Goal: Task Accomplishment & Management: Manage account settings

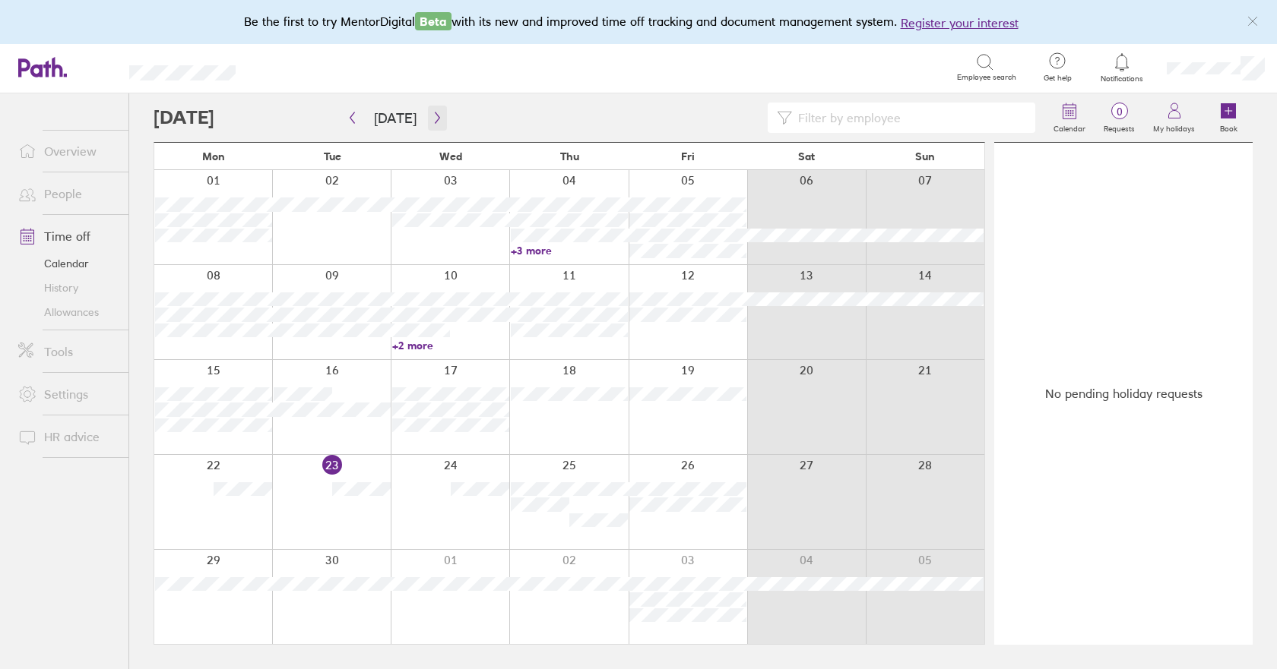
click at [435, 119] on icon "button" at bounding box center [437, 117] width 5 height 11
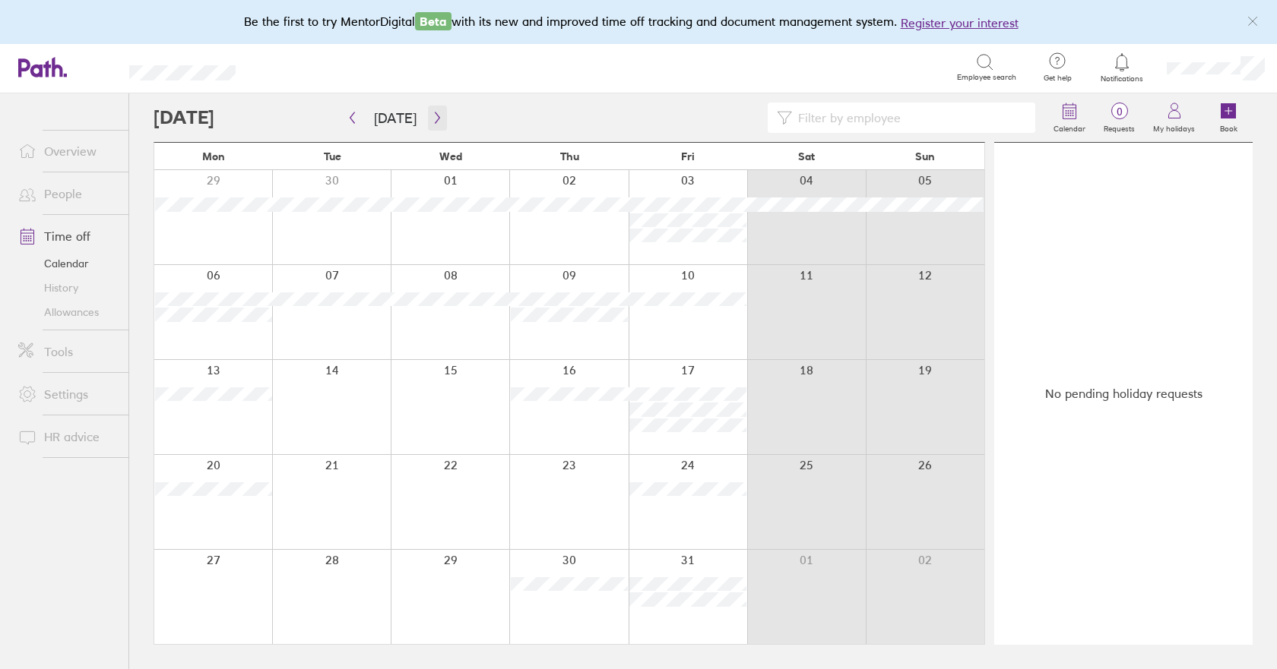
click at [435, 122] on icon "button" at bounding box center [437, 118] width 11 height 12
click at [435, 115] on icon "button" at bounding box center [437, 117] width 5 height 11
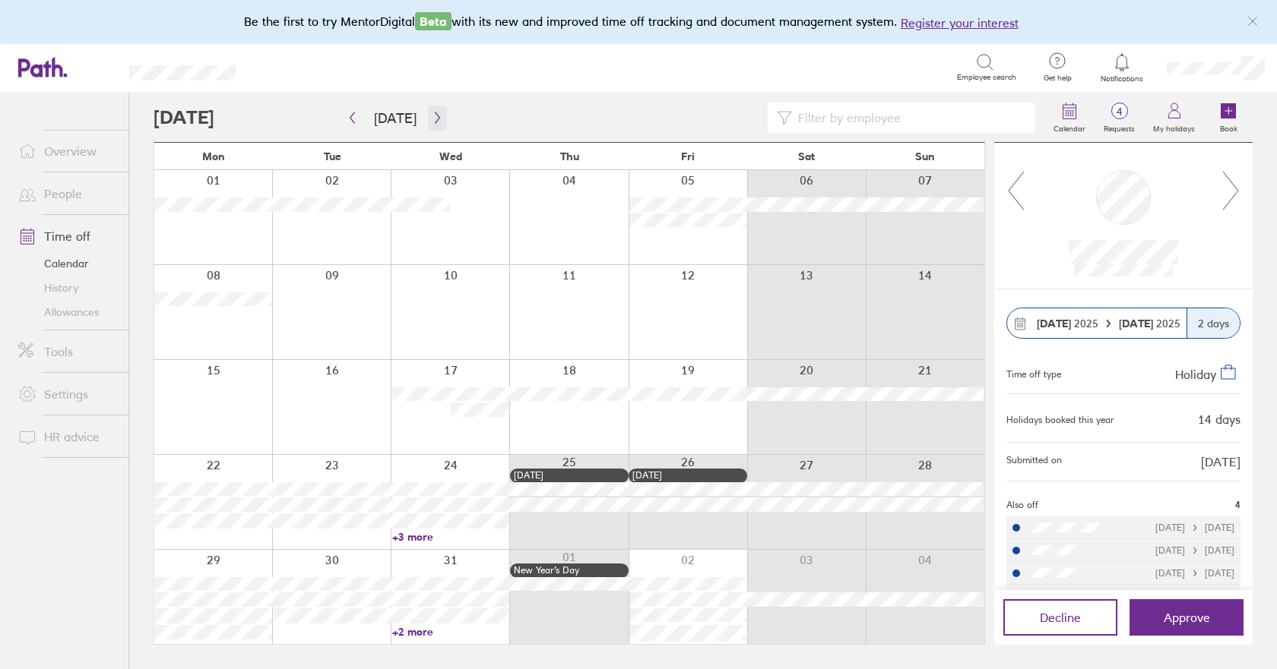
click at [432, 116] on icon "button" at bounding box center [437, 118] width 11 height 12
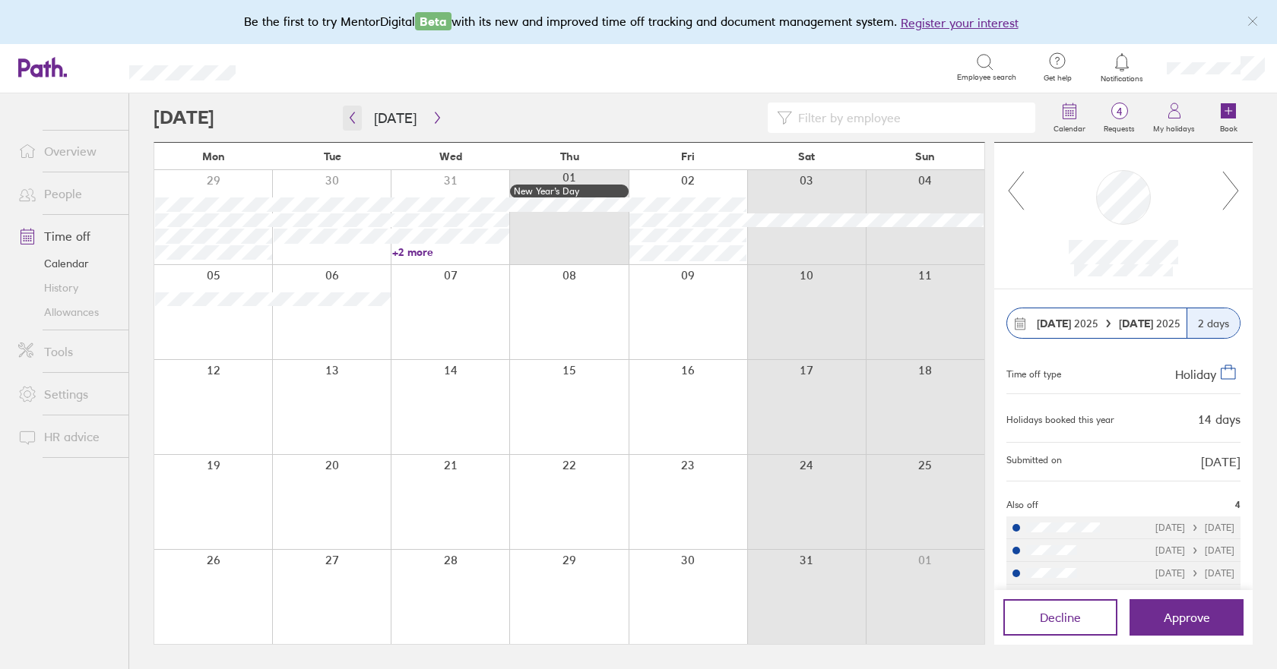
click at [356, 122] on icon "button" at bounding box center [351, 118] width 11 height 12
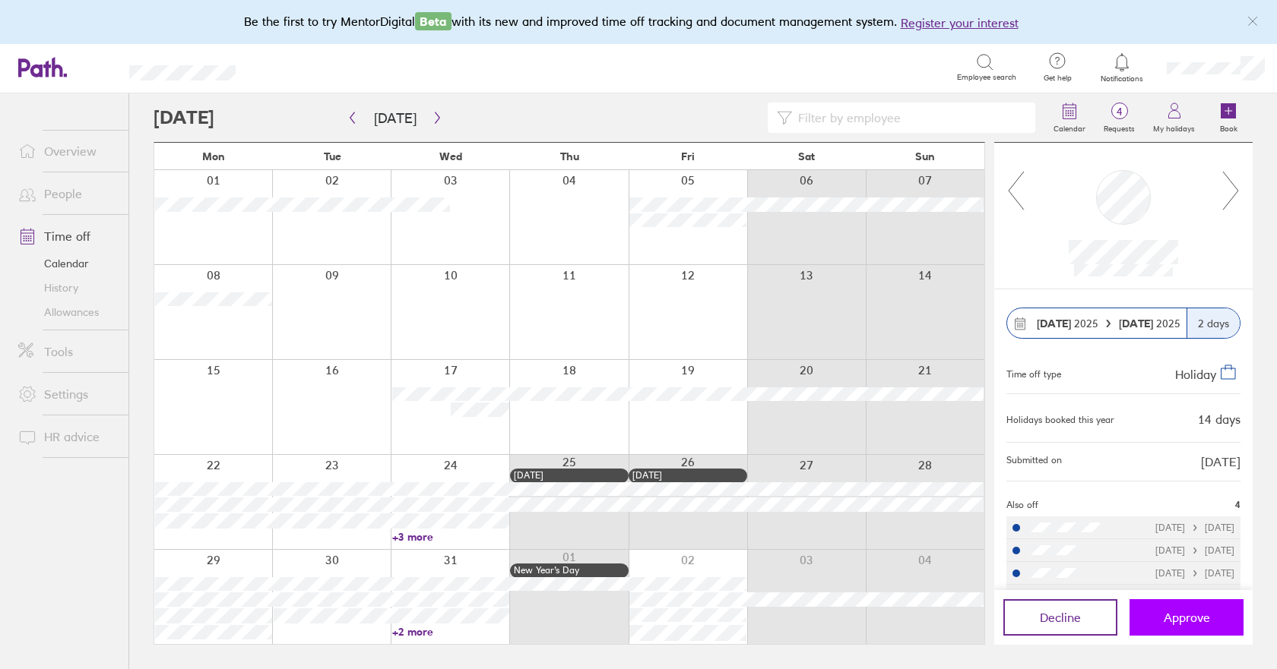
click at [1199, 619] on span "Approve" at bounding box center [1186, 618] width 46 height 14
click at [1181, 615] on span "Approve" at bounding box center [1186, 618] width 46 height 14
click at [1182, 615] on span "Approve" at bounding box center [1186, 618] width 46 height 14
click at [1183, 618] on span "Approve" at bounding box center [1186, 618] width 46 height 14
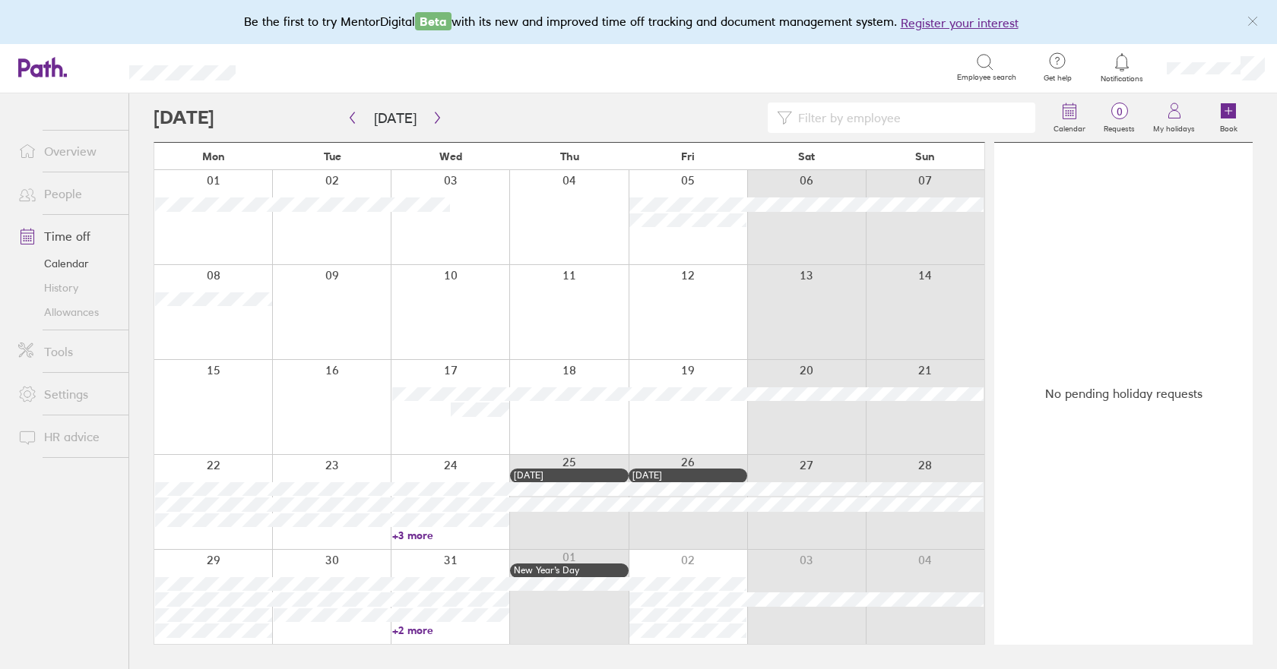
click at [81, 313] on link "Allowances" at bounding box center [67, 312] width 122 height 24
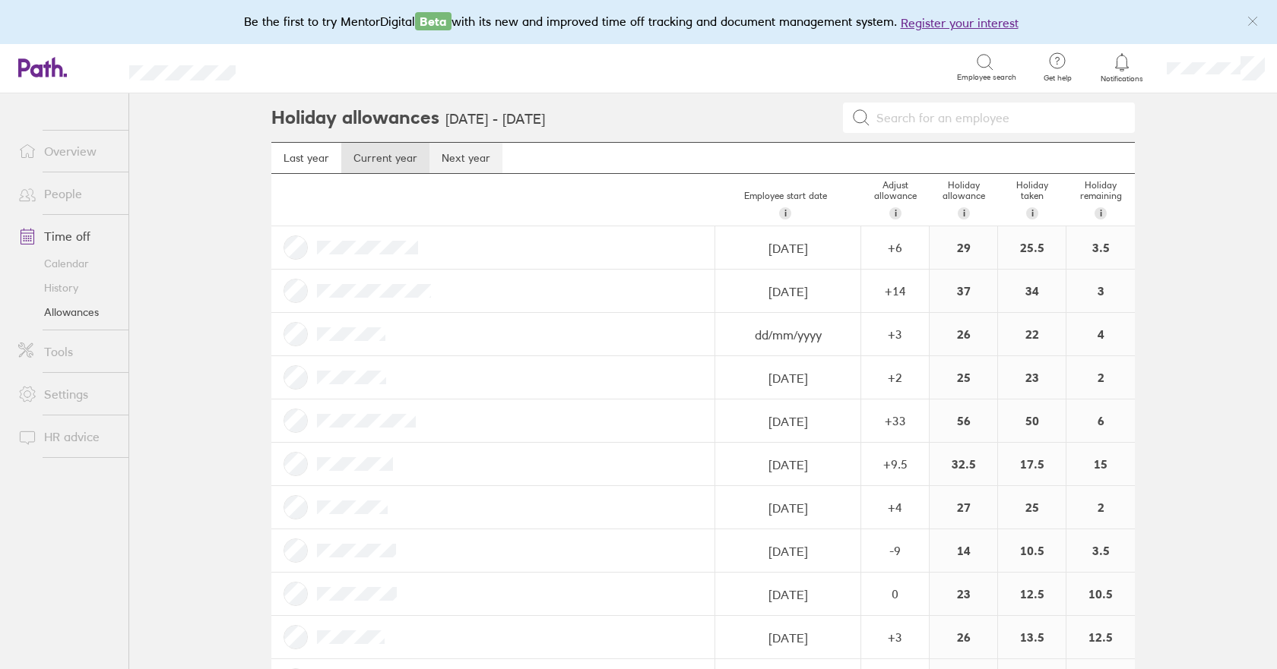
click at [467, 157] on link "Next year" at bounding box center [465, 158] width 73 height 30
click at [363, 163] on link "Current year" at bounding box center [385, 158] width 88 height 30
click at [451, 151] on link "Next year" at bounding box center [465, 158] width 73 height 30
click at [390, 163] on link "Current year" at bounding box center [385, 158] width 88 height 30
